Goal: Transaction & Acquisition: Purchase product/service

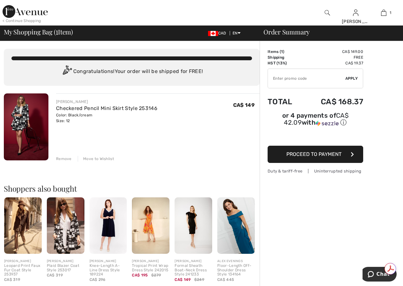
click at [319, 151] on span "Proceed to Payment" at bounding box center [314, 154] width 55 height 6
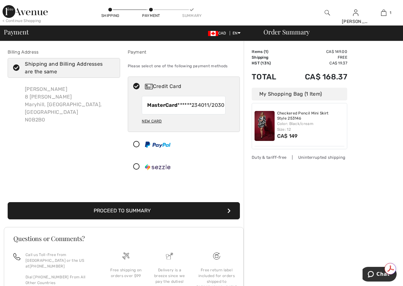
click at [112, 218] on button "Proceed to Summary" at bounding box center [124, 210] width 232 height 17
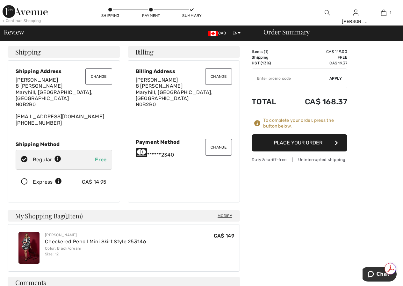
click at [299, 142] on button "Place Your Order" at bounding box center [300, 142] width 96 height 17
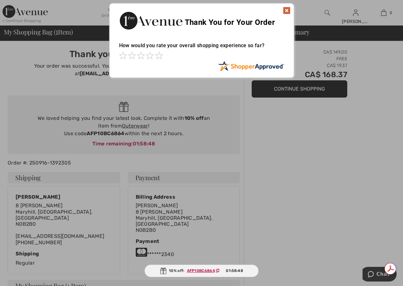
click at [285, 10] on img at bounding box center [287, 11] width 8 height 8
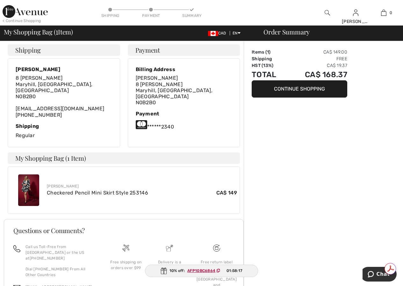
click at [33, 182] on img at bounding box center [28, 190] width 21 height 32
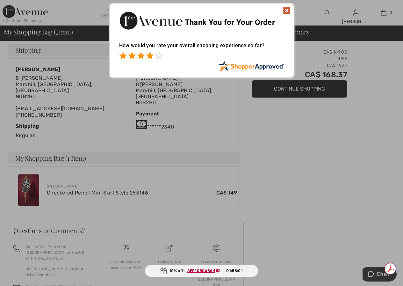
click at [151, 56] on span at bounding box center [150, 56] width 8 height 8
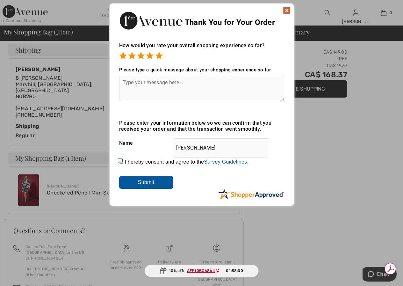
click at [159, 56] on span at bounding box center [159, 56] width 8 height 8
click at [286, 10] on img at bounding box center [287, 11] width 8 height 8
